Goal: Information Seeking & Learning: Learn about a topic

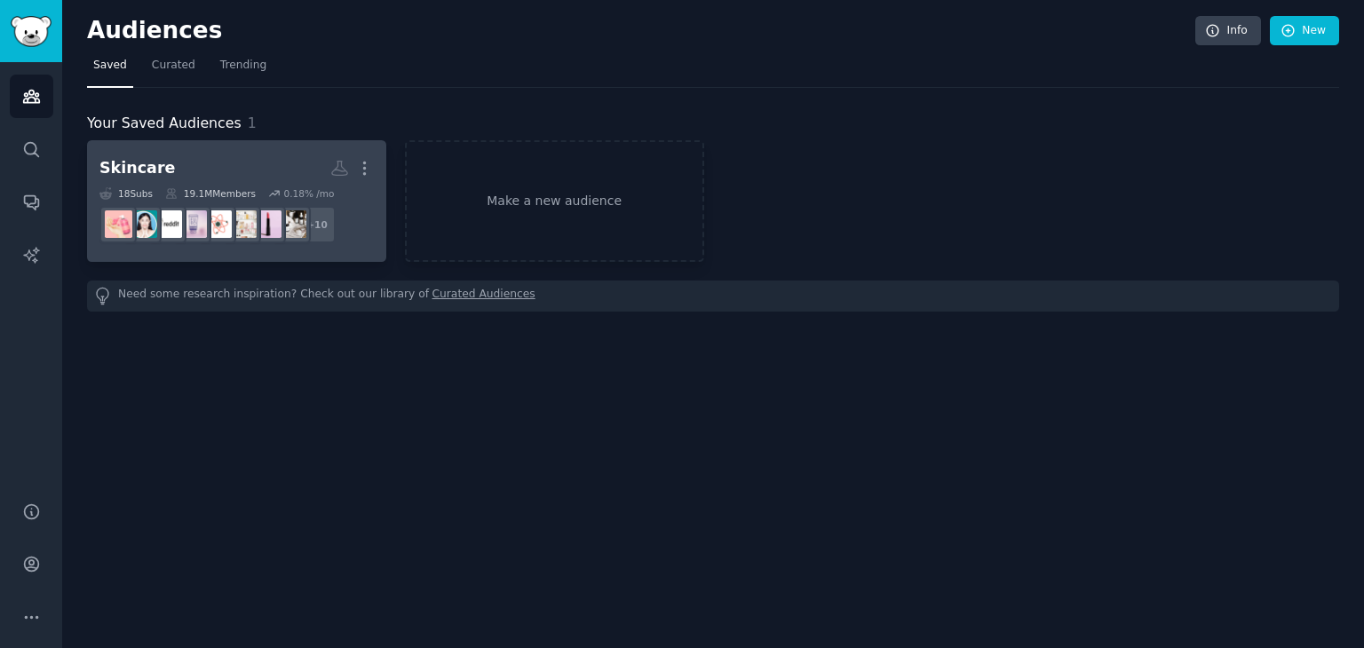
click at [254, 153] on h2 "Skincare More" at bounding box center [236, 168] width 274 height 31
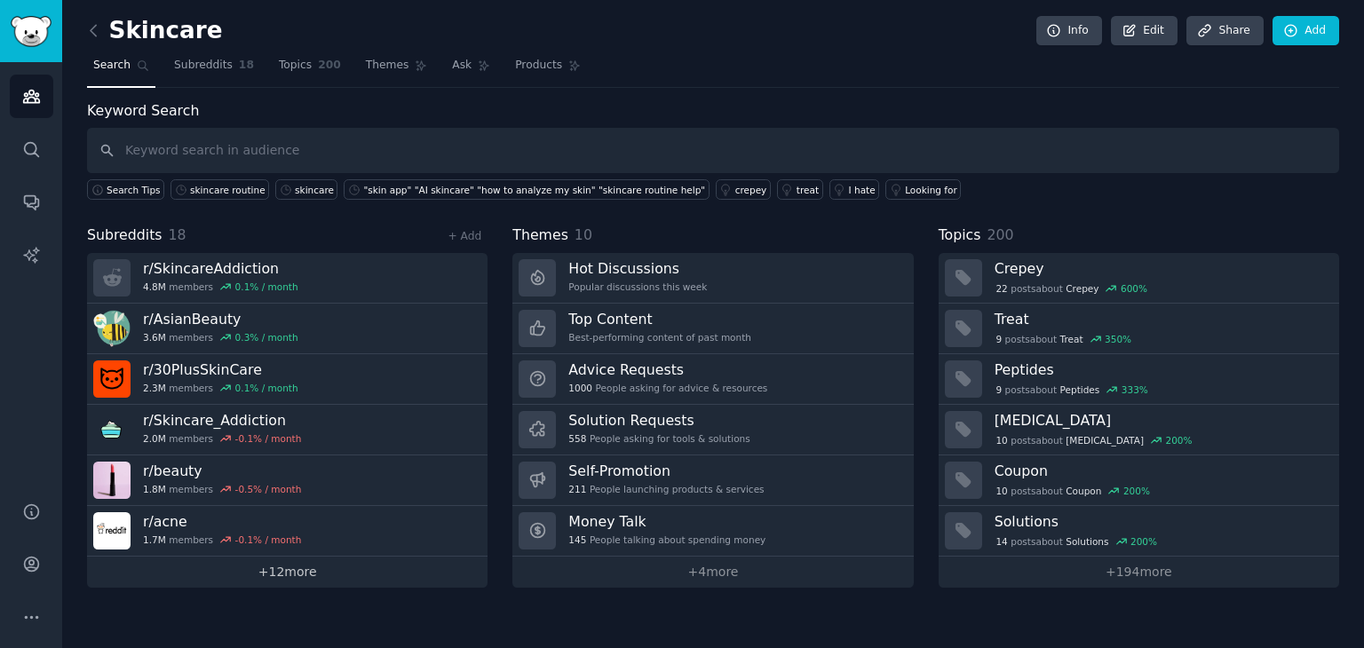
click at [349, 566] on link "+ 12 more" at bounding box center [287, 572] width 400 height 31
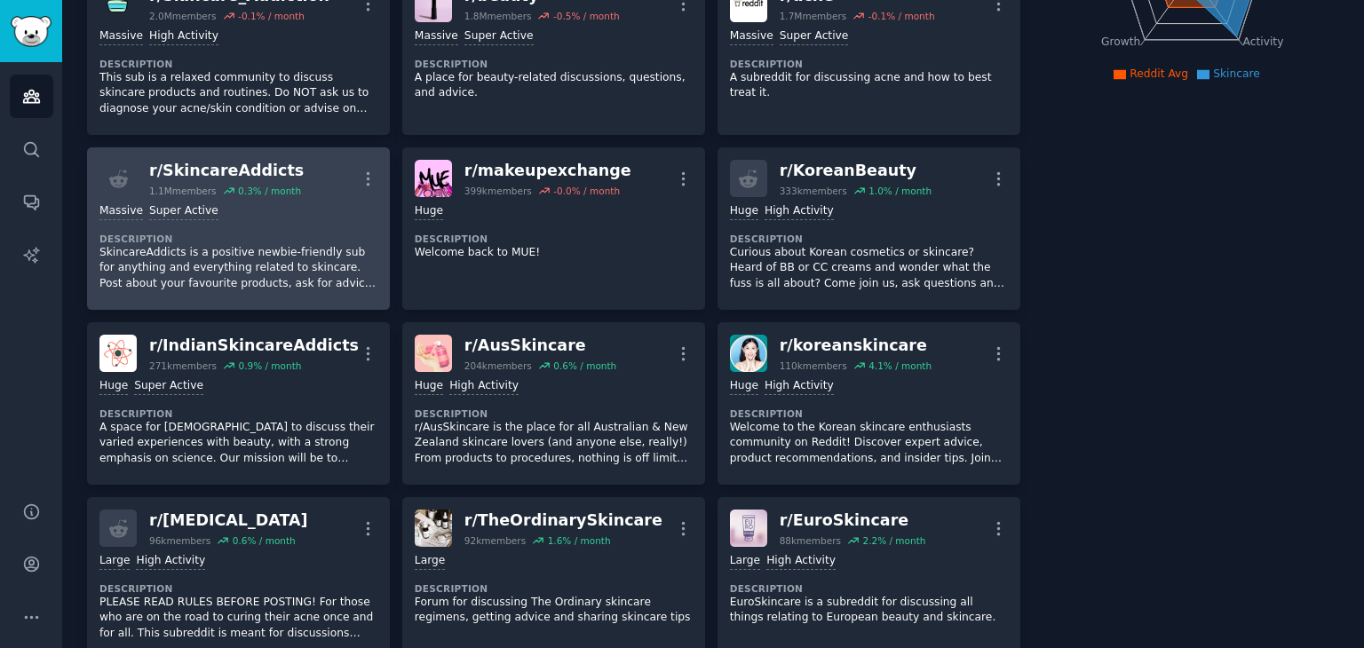
scroll to position [355, 0]
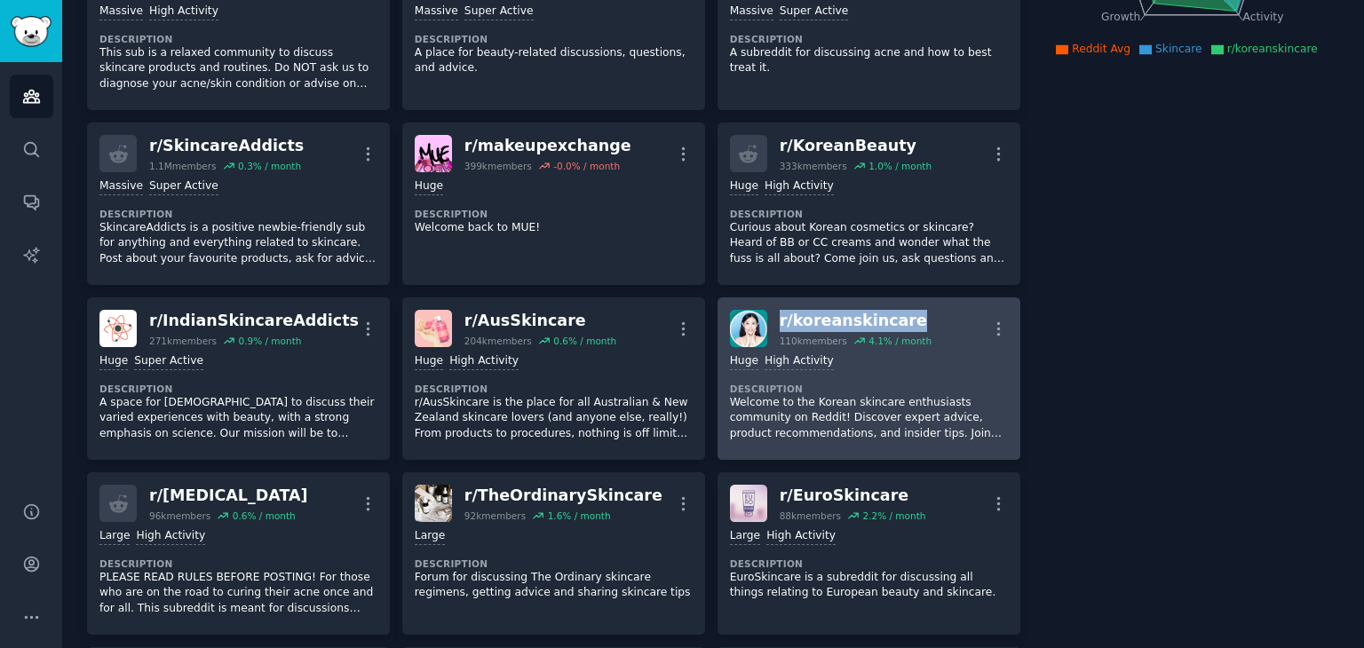
drag, startPoint x: 931, startPoint y: 295, endPoint x: 771, endPoint y: 313, distance: 160.8
click at [771, 313] on div "r/ SkincareAddiction 4.8M members 0.1 % / month More Massive Super Active Descr…" at bounding box center [553, 291] width 933 height 1037
copy div "r/ koreanskincare"
